Goal: Check status: Check status

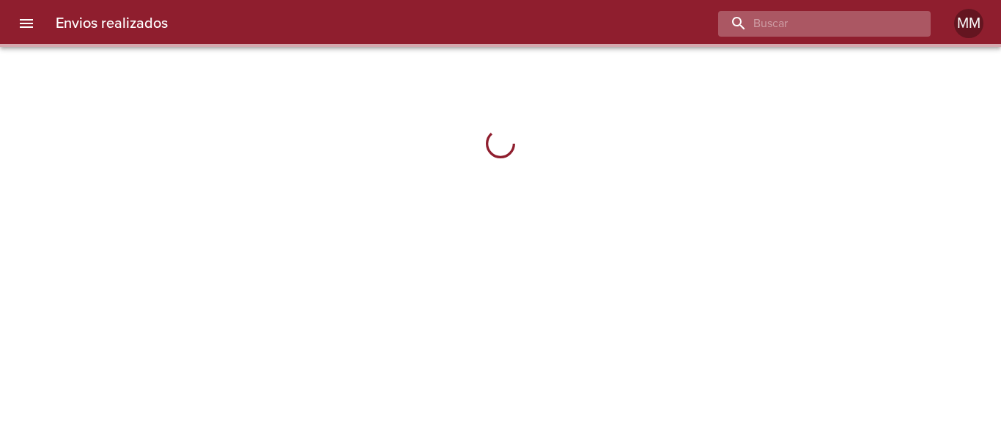
click at [822, 25] on input "buscar" at bounding box center [812, 24] width 188 height 26
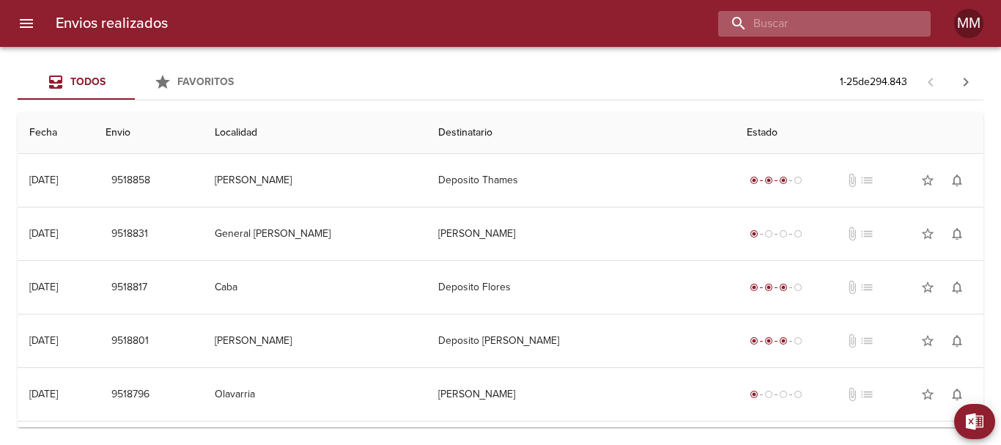
paste input "[PERSON_NAME] DEL [PERSON_NAME]"
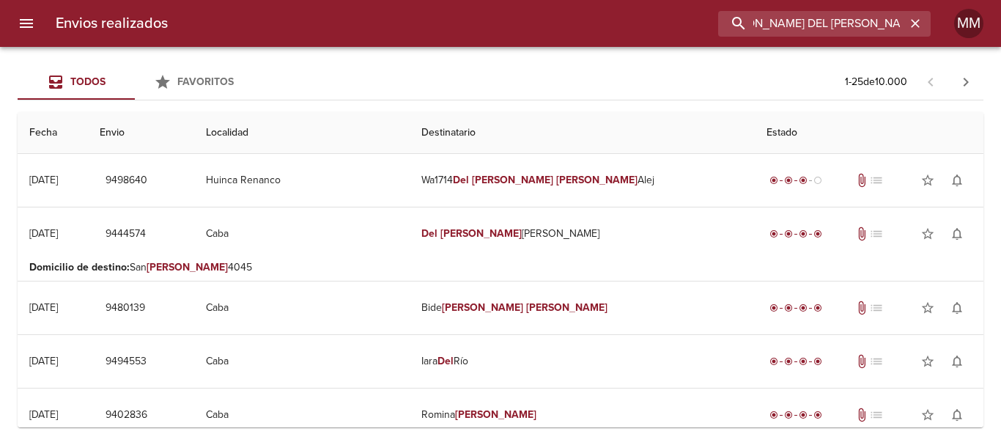
drag, startPoint x: 828, startPoint y: 17, endPoint x: 654, endPoint y: 37, distance: 175.6
click at [654, 37] on div "Envios realizados [PERSON_NAME] DEL [PERSON_NAME]" at bounding box center [500, 23] width 1001 height 47
click at [832, 21] on input "DMARTIN [PERSON_NAME]" at bounding box center [812, 24] width 188 height 26
drag, startPoint x: 832, startPoint y: 20, endPoint x: 913, endPoint y: 19, distance: 81.4
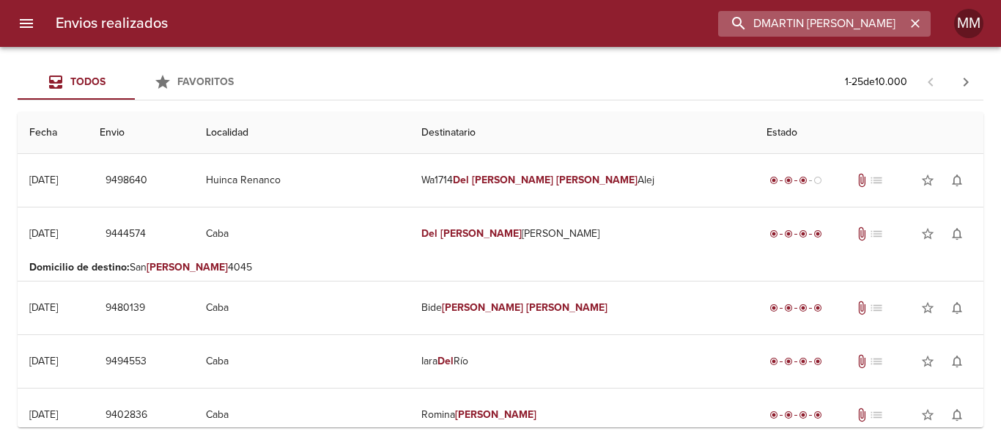
click at [913, 19] on div "DMARTIN [PERSON_NAME]" at bounding box center [824, 24] width 213 height 26
type input "DMARTIN [PERSON_NAME]"
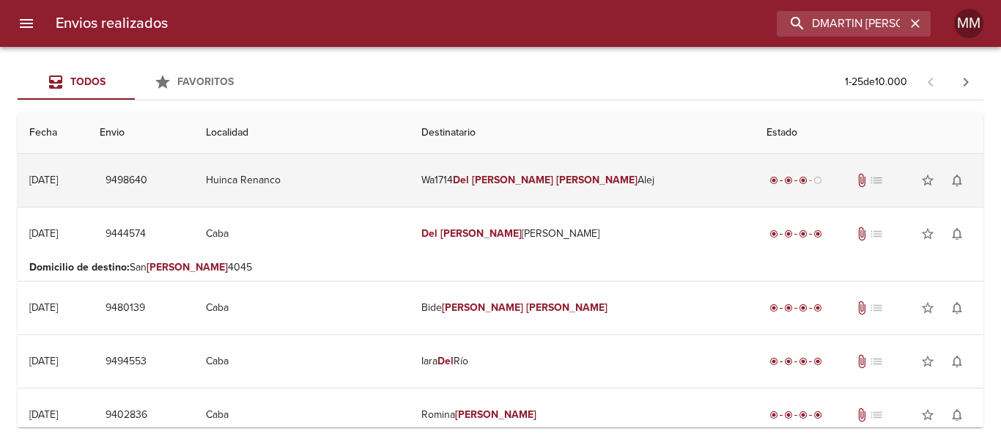
click at [469, 174] on em "Del" at bounding box center [461, 180] width 16 height 12
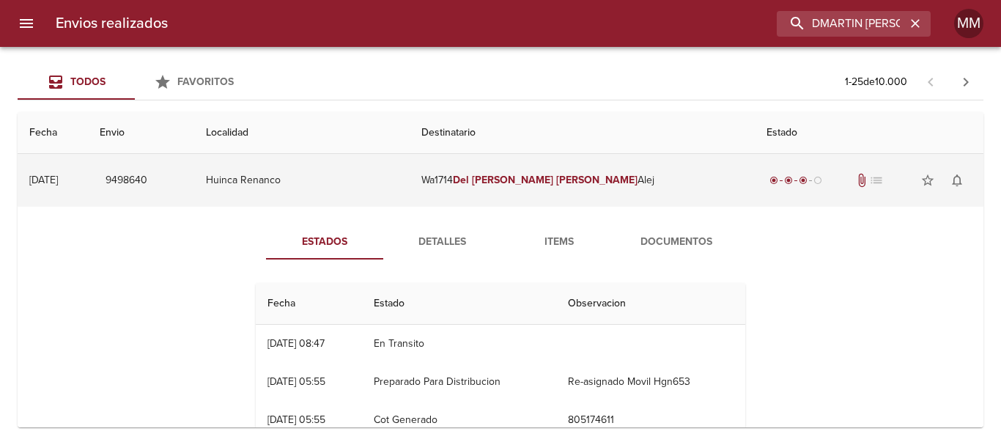
click at [147, 189] on span "9498640" at bounding box center [127, 180] width 42 height 18
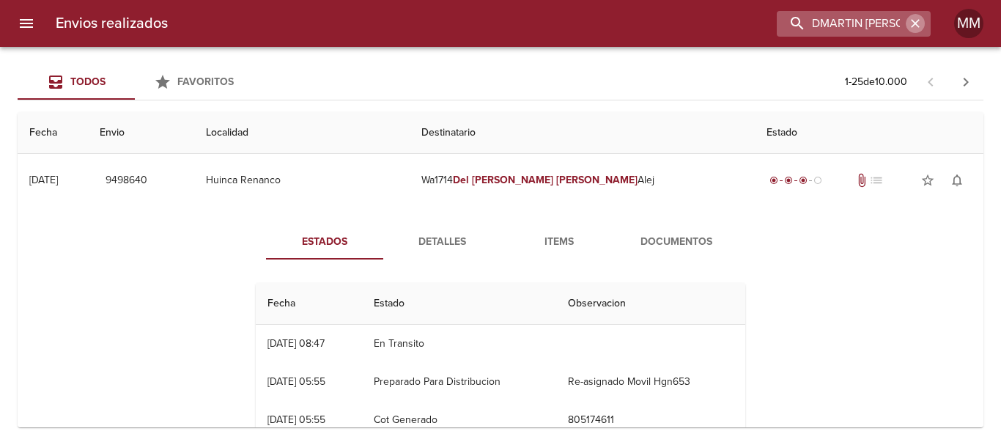
click at [915, 22] on icon "button" at bounding box center [915, 23] width 15 height 15
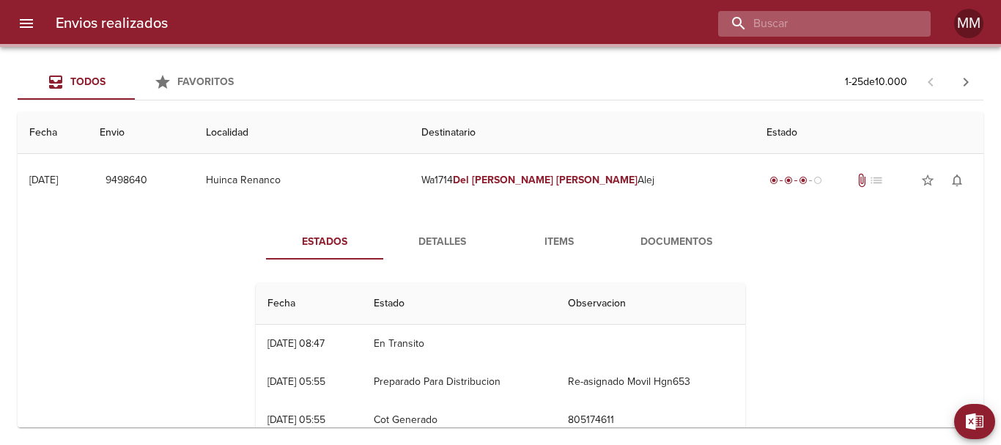
click at [884, 20] on input "buscar" at bounding box center [812, 24] width 188 height 26
paste input "Tea [PERSON_NAME]"
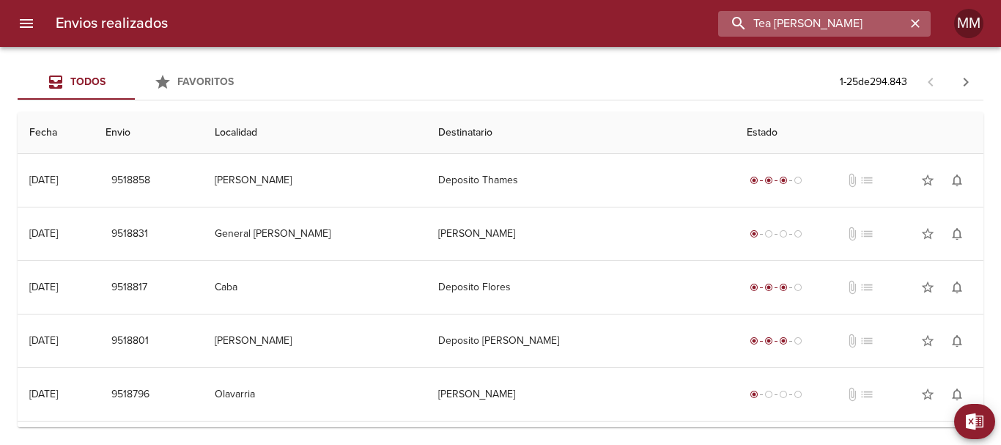
type input "Tea [PERSON_NAME]"
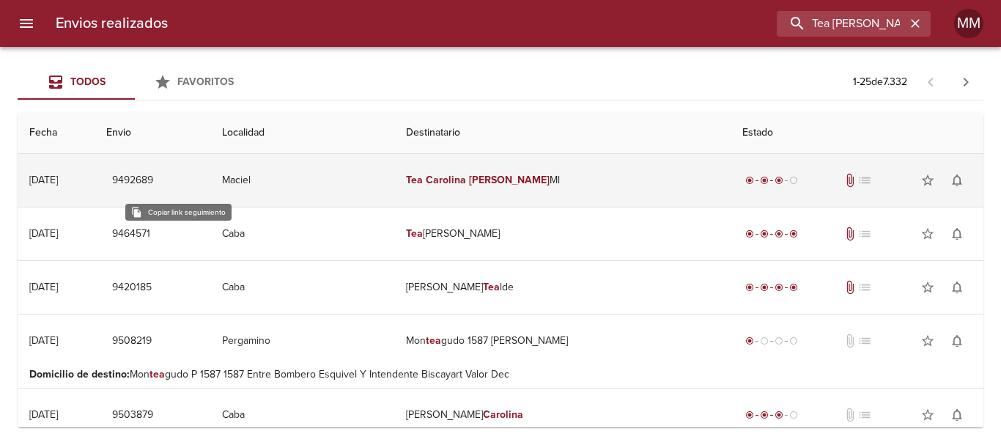
click at [153, 173] on span "9492689" at bounding box center [132, 180] width 41 height 18
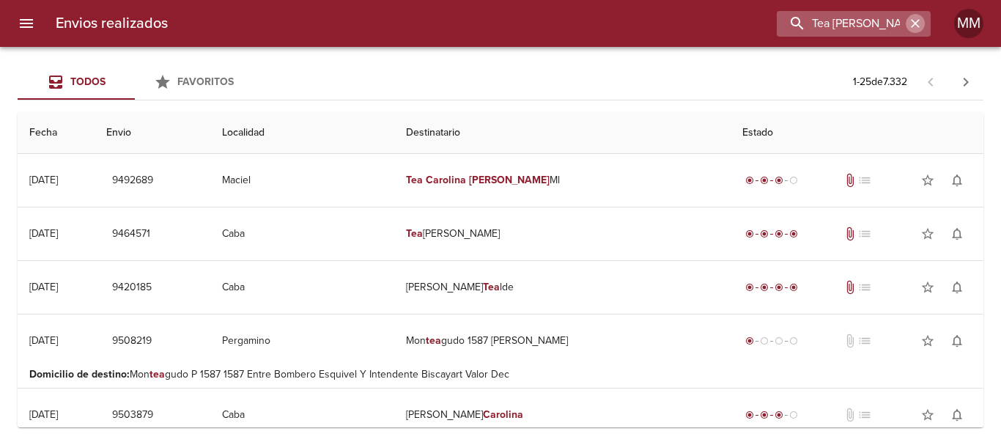
click at [910, 26] on icon "button" at bounding box center [915, 23] width 15 height 15
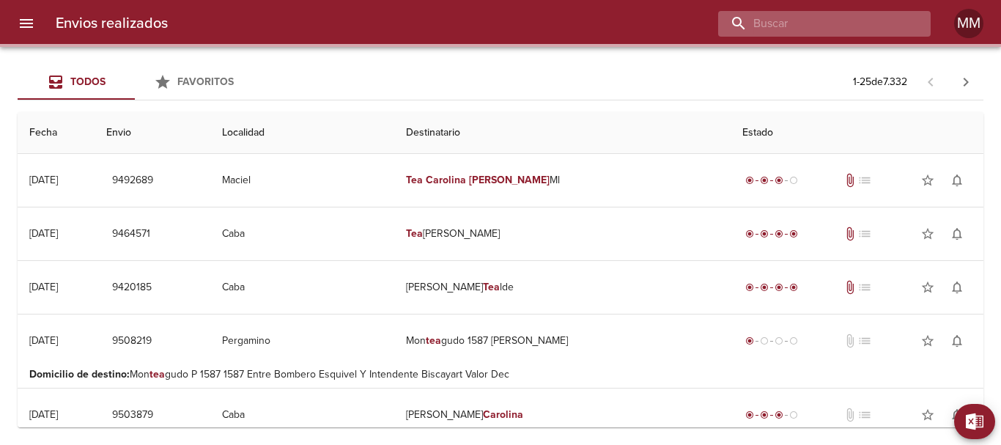
click at [883, 23] on input "buscar" at bounding box center [812, 24] width 188 height 26
paste input "[PERSON_NAME] [PERSON_NAME]"
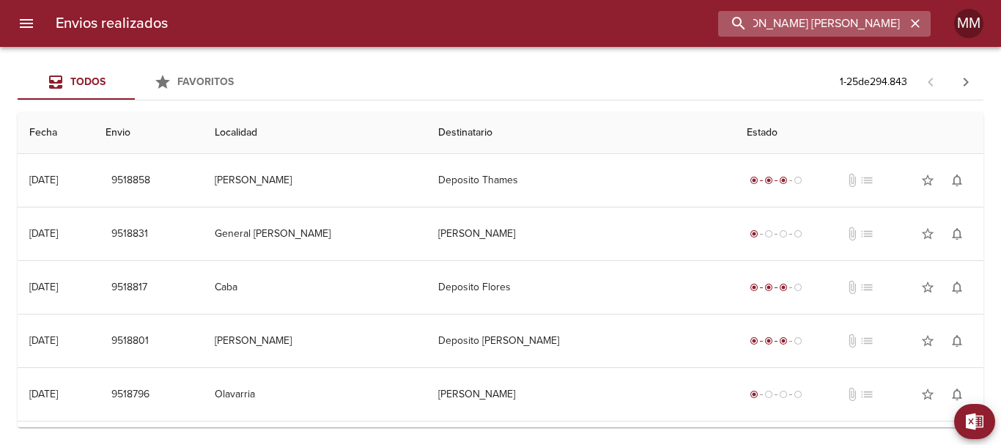
type input "[PERSON_NAME] [PERSON_NAME]"
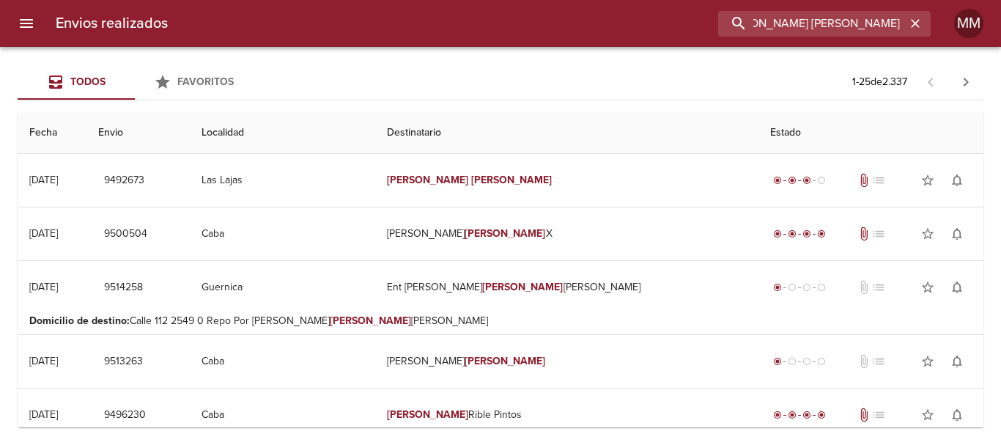
scroll to position [0, 0]
drag, startPoint x: 845, startPoint y: 21, endPoint x: 719, endPoint y: 11, distance: 126.4
click at [719, 11] on div "[PERSON_NAME] [PERSON_NAME]" at bounding box center [555, 24] width 751 height 26
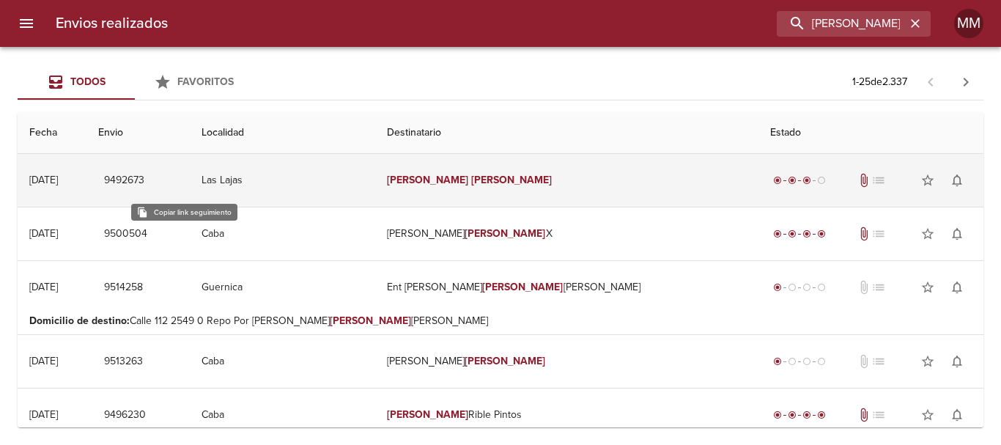
click at [144, 185] on span "9492673" at bounding box center [124, 180] width 40 height 18
click at [144, 180] on span "9492673" at bounding box center [124, 180] width 40 height 18
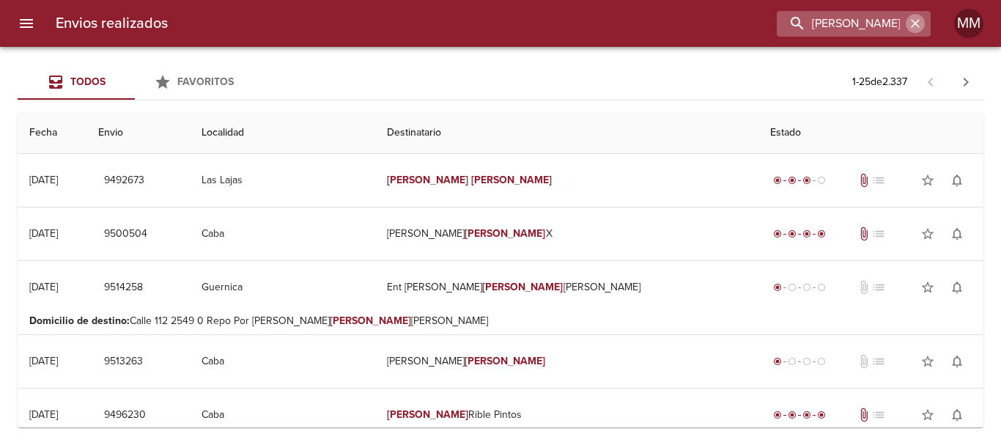
click at [911, 21] on icon "button" at bounding box center [915, 23] width 15 height 15
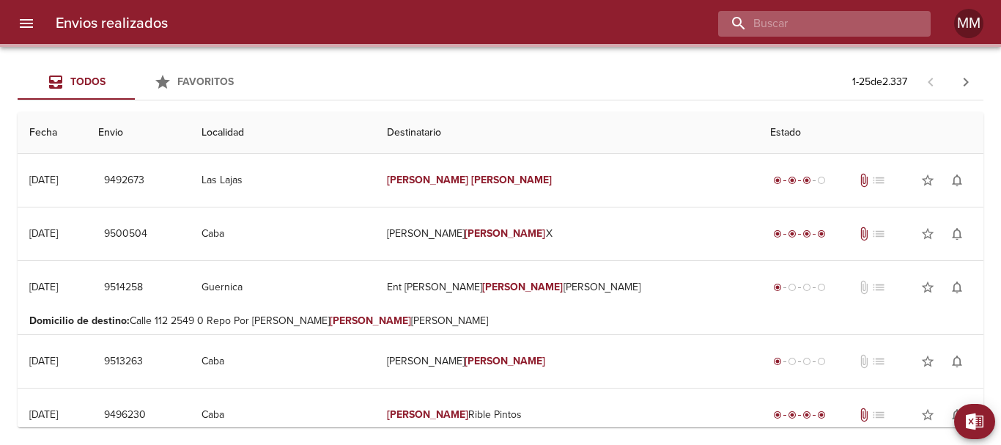
click at [866, 25] on input "buscar" at bounding box center [812, 24] width 188 height 26
paste input "[PERSON_NAME]"
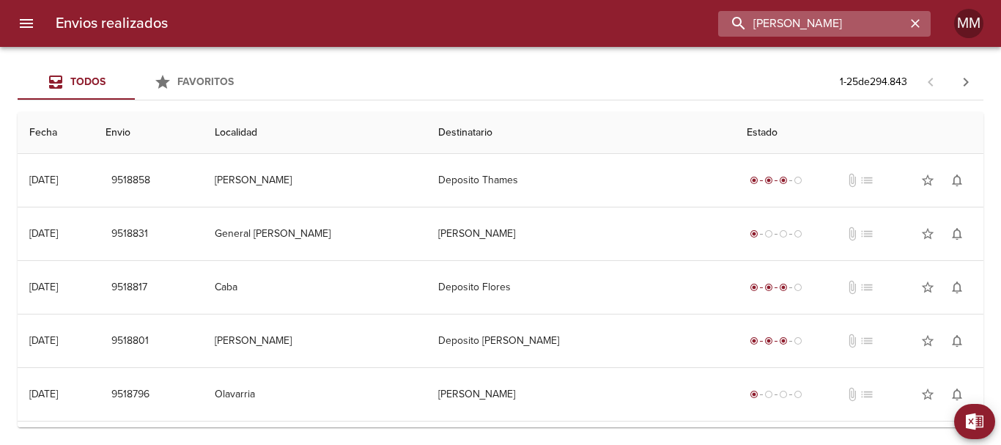
type input "[PERSON_NAME]"
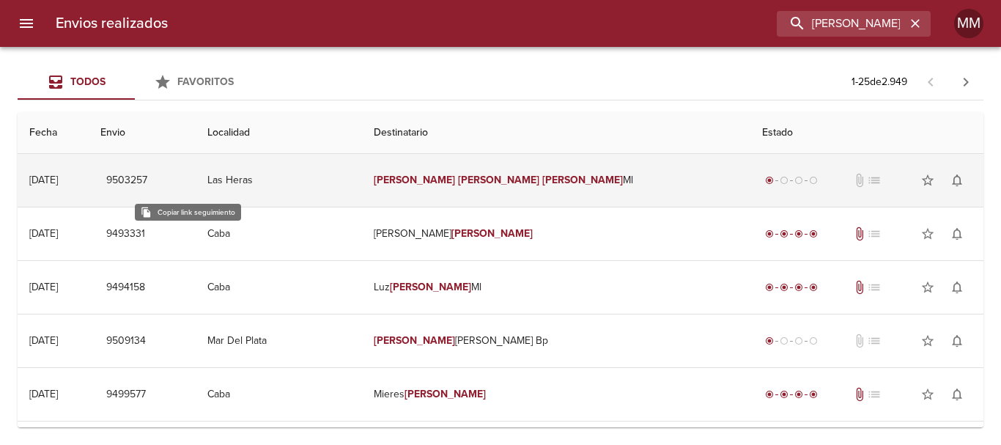
click at [147, 182] on span "9503257" at bounding box center [126, 180] width 41 height 18
